Goal: Task Accomplishment & Management: Use online tool/utility

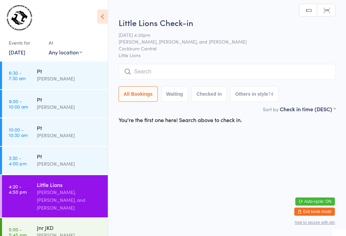
scroll to position [68, 0]
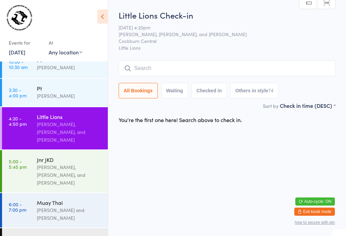
click at [168, 62] on input "search" at bounding box center [227, 69] width 217 height 16
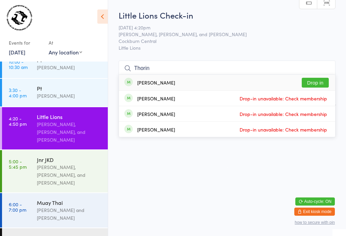
type input "Thorin"
click at [320, 78] on button "Drop in" at bounding box center [315, 83] width 27 height 10
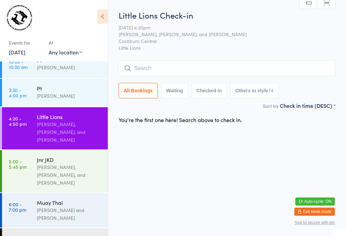
scroll to position [0, 0]
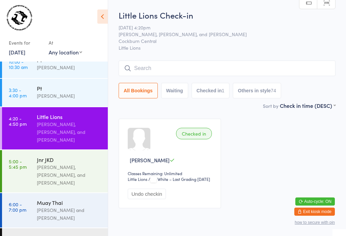
click at [208, 69] on input "search" at bounding box center [227, 69] width 217 height 16
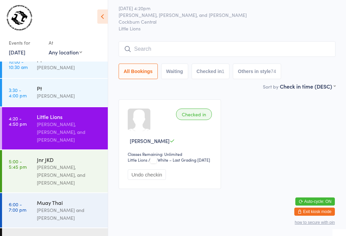
scroll to position [61, 0]
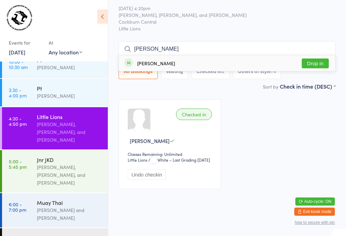
type input "[PERSON_NAME]"
click at [248, 55] on div "[PERSON_NAME] in" at bounding box center [227, 63] width 216 height 16
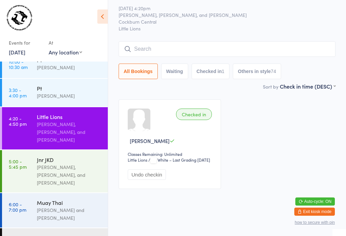
scroll to position [32, 0]
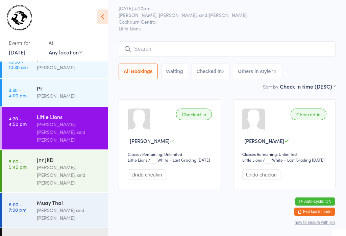
click at [212, 41] on input "search" at bounding box center [227, 49] width 217 height 16
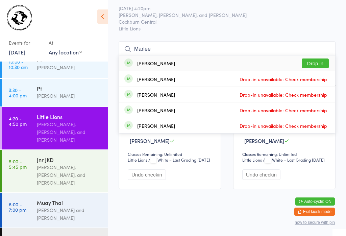
type input "Marlee"
click at [318, 59] on button "Drop in" at bounding box center [315, 64] width 27 height 10
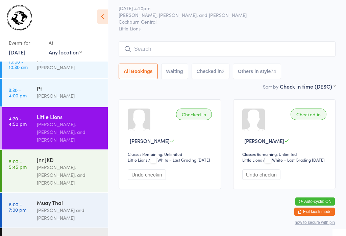
scroll to position [32, 0]
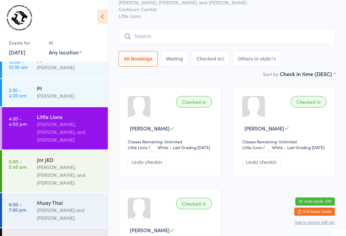
click at [151, 37] on input "search" at bounding box center [227, 37] width 217 height 16
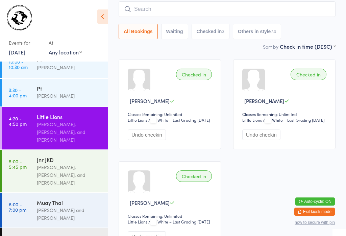
scroll to position [61, 0]
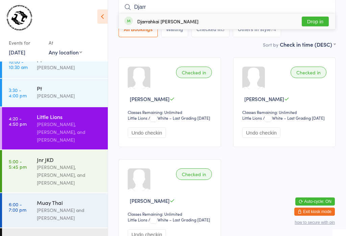
type input "Djarr"
click at [318, 20] on button "Drop in" at bounding box center [315, 22] width 27 height 10
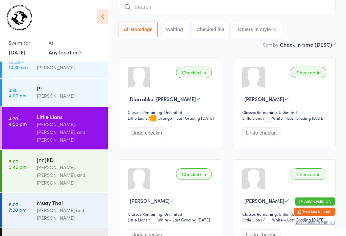
click at [155, 3] on input "search" at bounding box center [227, 7] width 217 height 16
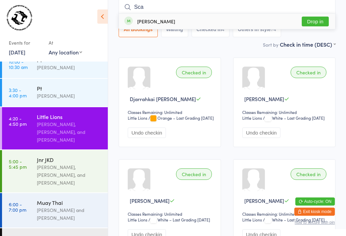
type input "Sca"
click at [316, 22] on button "Drop in" at bounding box center [315, 22] width 27 height 10
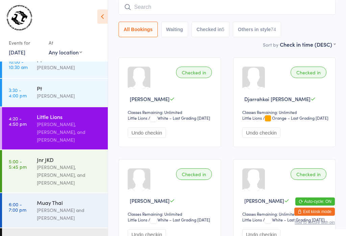
click at [155, 7] on input "search" at bounding box center [227, 7] width 217 height 16
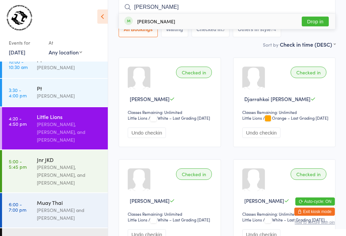
type input "[PERSON_NAME]"
click at [317, 17] on button "Drop in" at bounding box center [315, 22] width 27 height 10
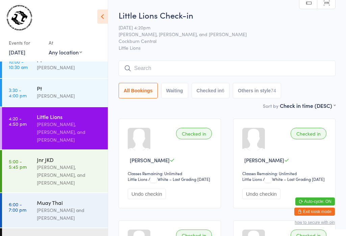
scroll to position [0, 0]
click at [173, 71] on input "search" at bounding box center [227, 69] width 217 height 16
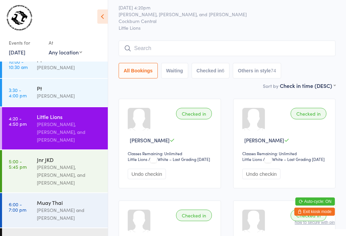
scroll to position [61, 0]
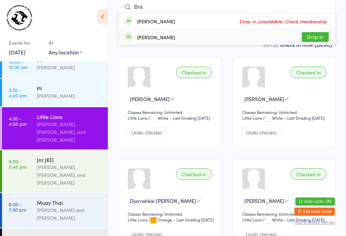
type input "Bra"
click at [321, 39] on button "Drop in" at bounding box center [315, 37] width 27 height 10
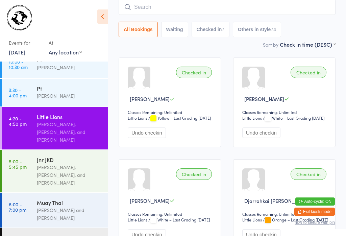
scroll to position [4, 0]
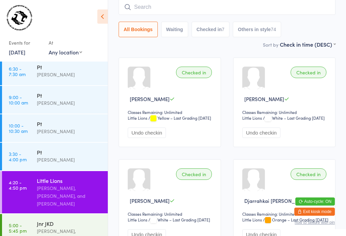
click at [207, 3] on input "search" at bounding box center [227, 7] width 217 height 16
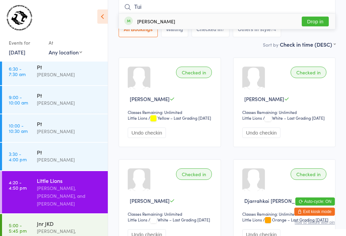
type input "Tui"
click at [325, 20] on button "Drop in" at bounding box center [315, 22] width 27 height 10
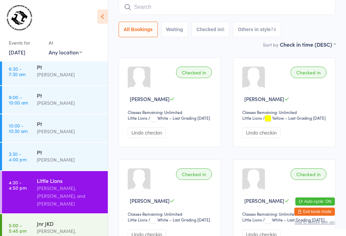
click at [272, 5] on input "search" at bounding box center [227, 7] width 217 height 16
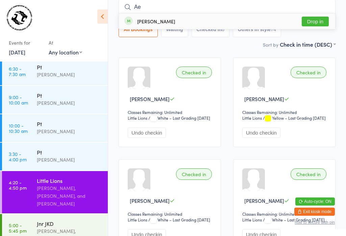
type input "Ae"
click at [308, 23] on button "Drop in" at bounding box center [315, 22] width 27 height 10
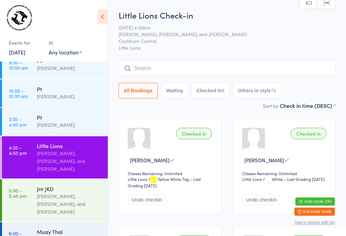
scroll to position [0, 0]
click at [143, 70] on input "search" at bounding box center [227, 69] width 217 height 16
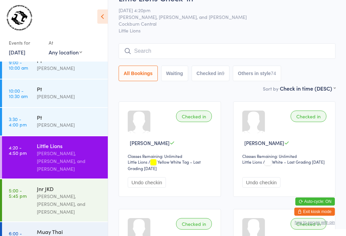
scroll to position [61, 0]
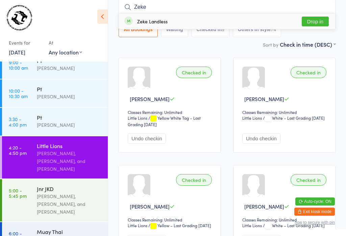
type input "Zeke"
click at [136, 19] on div "Zeke Landless" at bounding box center [145, 21] width 43 height 7
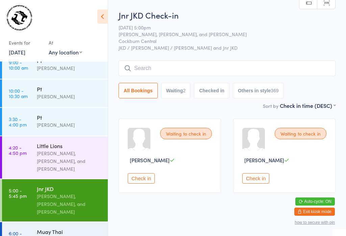
click at [179, 66] on input "search" at bounding box center [227, 69] width 217 height 16
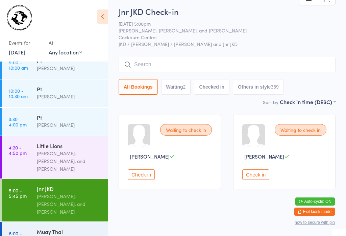
scroll to position [61, 0]
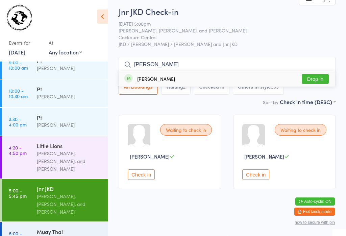
type input "[PERSON_NAME]"
click at [316, 74] on button "Drop in" at bounding box center [315, 79] width 27 height 10
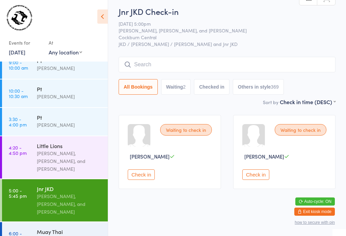
scroll to position [10, 0]
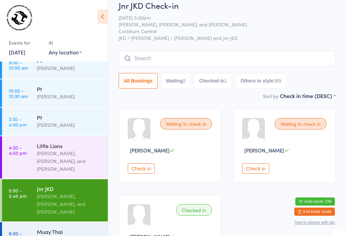
click at [140, 52] on input "search" at bounding box center [227, 59] width 217 height 16
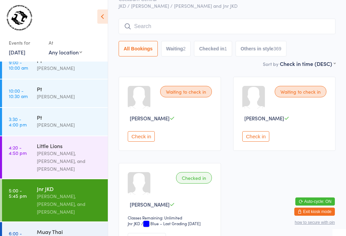
scroll to position [61, 0]
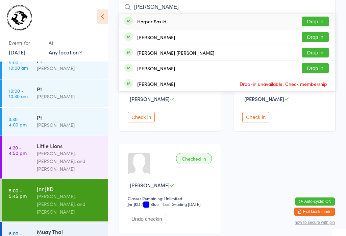
type input "[PERSON_NAME]"
click at [318, 19] on button "Drop in" at bounding box center [315, 22] width 27 height 10
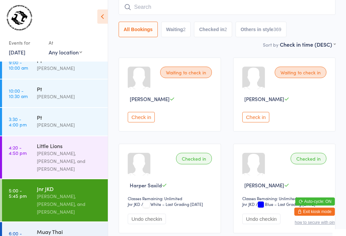
click at [194, 7] on input "search" at bounding box center [227, 7] width 217 height 16
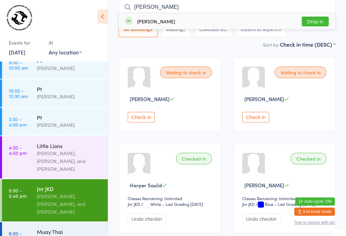
type input "[PERSON_NAME]"
click at [317, 15] on div "[PERSON_NAME] Drop in" at bounding box center [227, 22] width 216 height 16
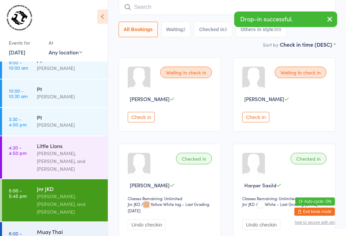
click at [154, 4] on input "search" at bounding box center [227, 7] width 217 height 16
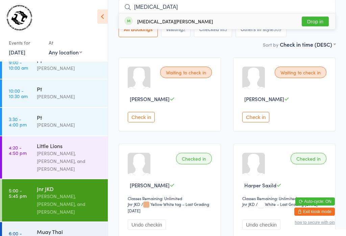
type input "[MEDICAL_DATA]"
click at [318, 23] on button "Drop in" at bounding box center [315, 22] width 27 height 10
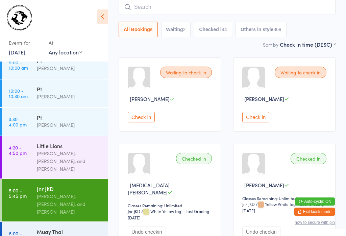
click at [187, 8] on input "search" at bounding box center [227, 7] width 217 height 16
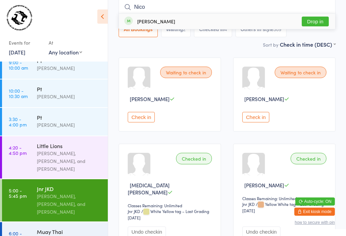
type input "Nico"
click at [314, 21] on button "Drop in" at bounding box center [315, 22] width 27 height 10
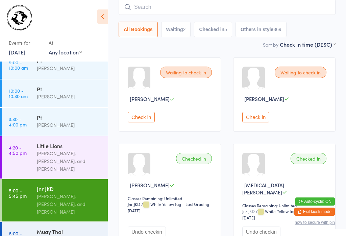
click at [216, 13] on input "search" at bounding box center [227, 7] width 217 height 16
type input "[PERSON_NAME]"
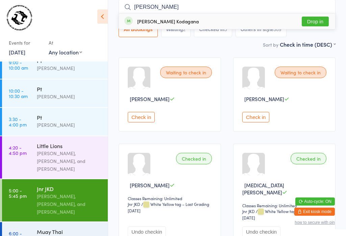
click at [318, 17] on button "Drop in" at bounding box center [315, 22] width 27 height 10
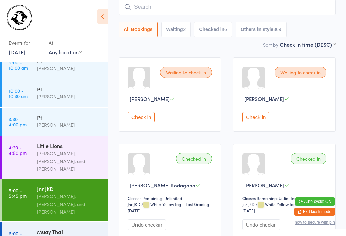
click at [150, 4] on input "search" at bounding box center [227, 7] width 217 height 16
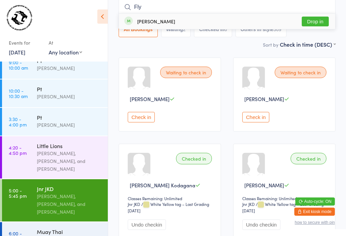
type input "Fly"
click at [320, 20] on button "Drop in" at bounding box center [315, 22] width 27 height 10
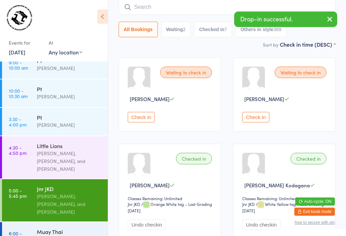
click at [217, 5] on input "search" at bounding box center [227, 7] width 217 height 16
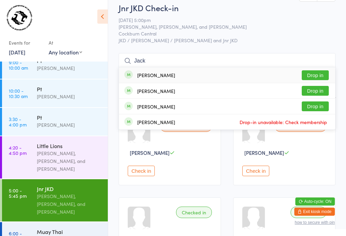
scroll to position [25, 0]
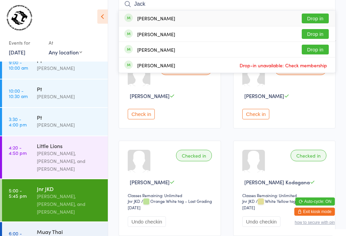
type input "Jack"
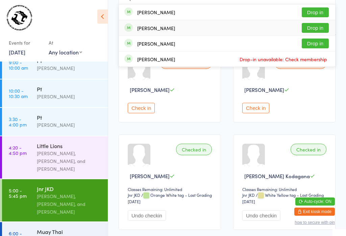
click at [186, 27] on div "[PERSON_NAME] Drop in" at bounding box center [227, 27] width 216 height 15
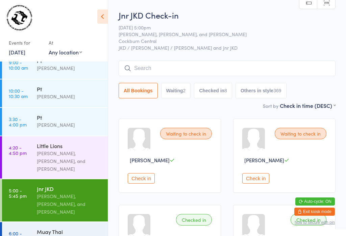
scroll to position [0, 0]
click at [138, 62] on input "search" at bounding box center [227, 69] width 217 height 16
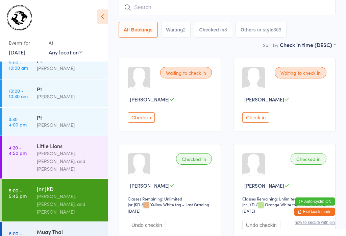
scroll to position [61, 0]
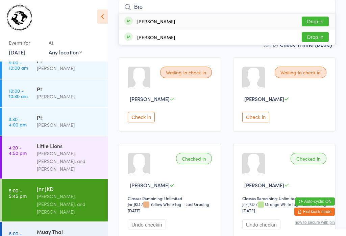
type input "Bro"
click at [315, 15] on div "[PERSON_NAME] Landless Drop in" at bounding box center [227, 22] width 216 height 16
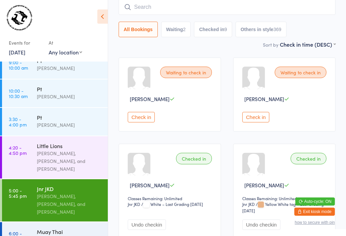
click at [153, 4] on input "search" at bounding box center [227, 7] width 217 height 16
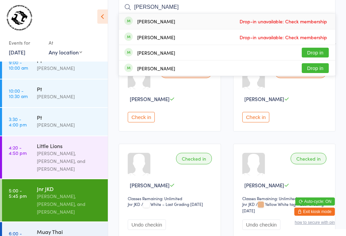
type input "J"
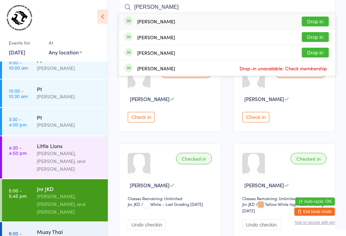
type input "[PERSON_NAME]"
click at [317, 18] on button "Drop in" at bounding box center [315, 22] width 27 height 10
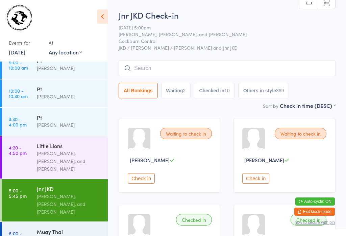
scroll to position [0, 0]
click at [173, 68] on input "search" at bounding box center [227, 69] width 217 height 16
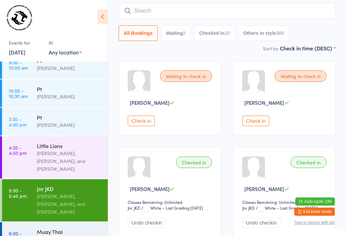
scroll to position [61, 0]
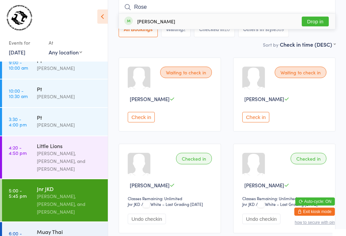
type input "Rose"
click at [316, 25] on button "Drop in" at bounding box center [315, 22] width 27 height 10
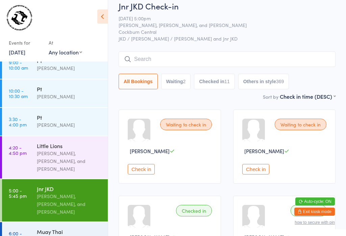
scroll to position [9, 0]
click at [173, 58] on input "search" at bounding box center [227, 60] width 217 height 16
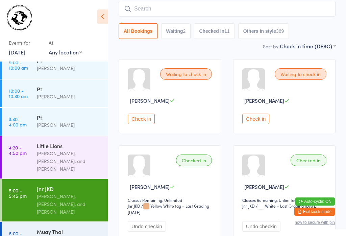
scroll to position [61, 0]
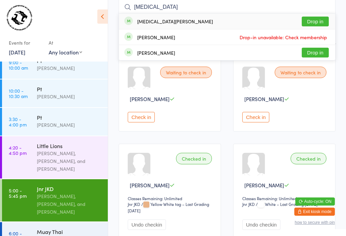
type input "[MEDICAL_DATA]"
click at [314, 23] on button "Drop in" at bounding box center [315, 22] width 27 height 10
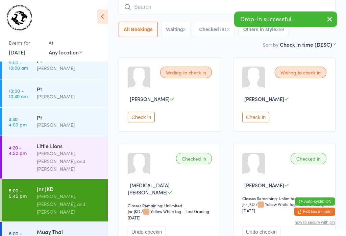
click at [171, 5] on input "search" at bounding box center [227, 7] width 217 height 16
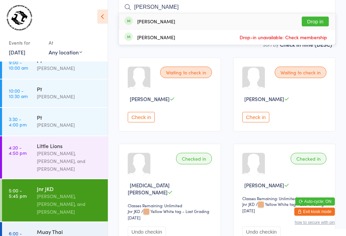
type input "[PERSON_NAME]"
click at [320, 19] on button "Drop in" at bounding box center [315, 22] width 27 height 10
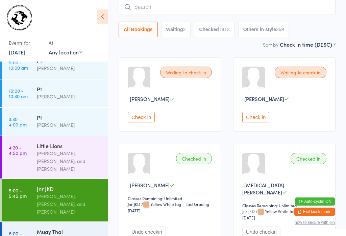
click at [164, 4] on input "search" at bounding box center [227, 7] width 217 height 16
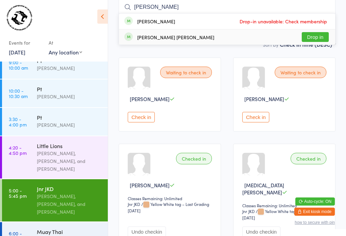
type input "[PERSON_NAME]"
click at [318, 35] on button "Drop in" at bounding box center [315, 37] width 27 height 10
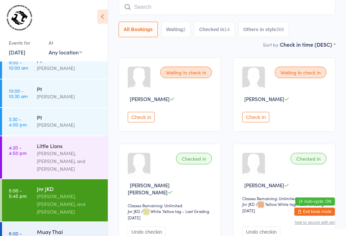
click at [245, 3] on input "search" at bounding box center [227, 7] width 217 height 16
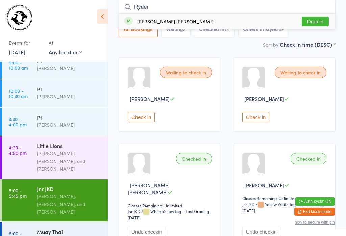
type input "Ryder"
click at [314, 24] on button "Drop in" at bounding box center [315, 22] width 27 height 10
